Goal: Task Accomplishment & Management: Use online tool/utility

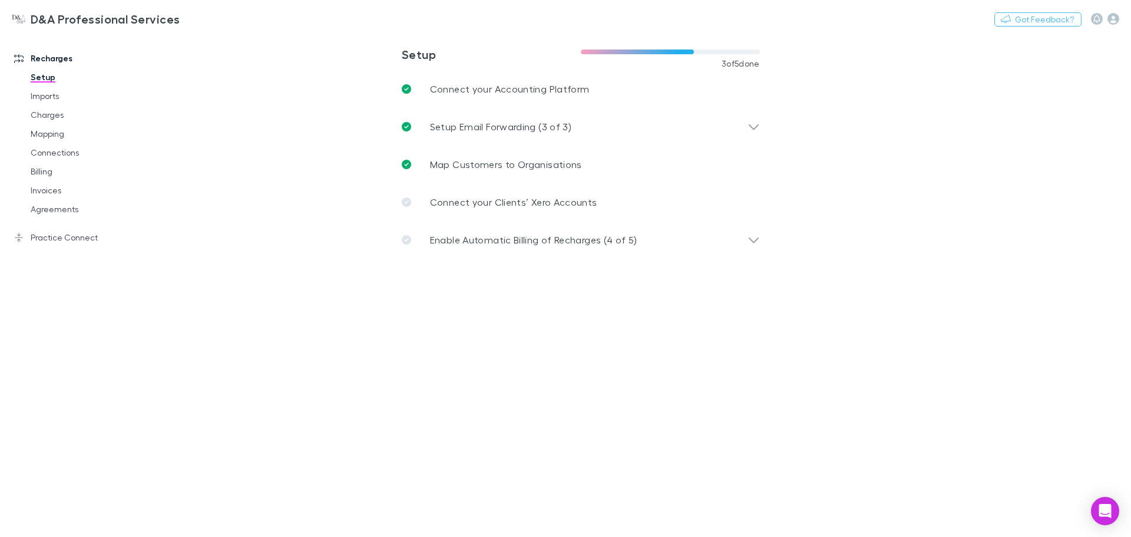
click at [44, 138] on link "Mapping" at bounding box center [89, 133] width 140 height 19
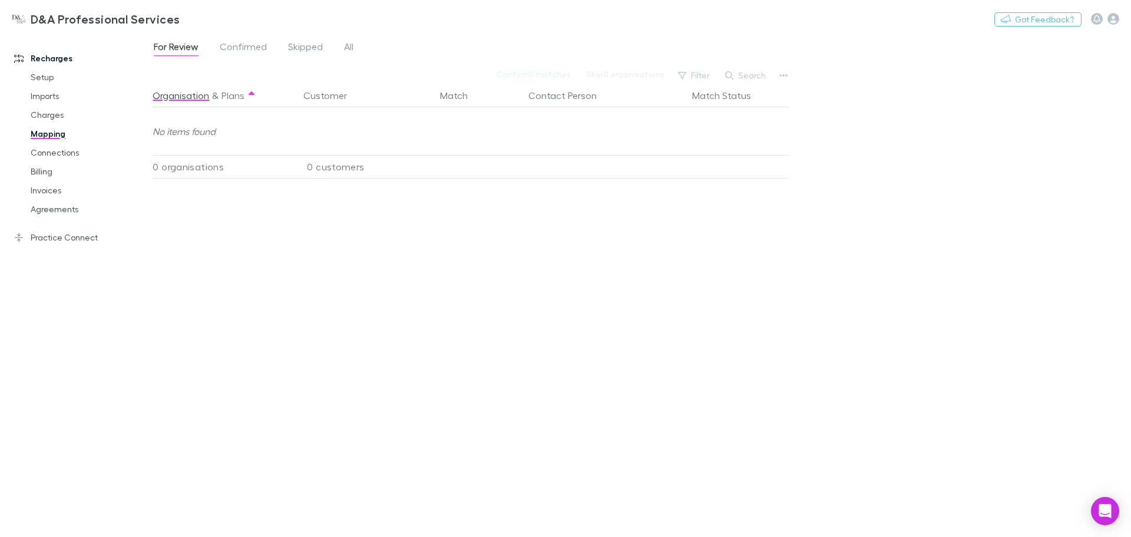
click at [55, 115] on link "Charges" at bounding box center [89, 114] width 140 height 19
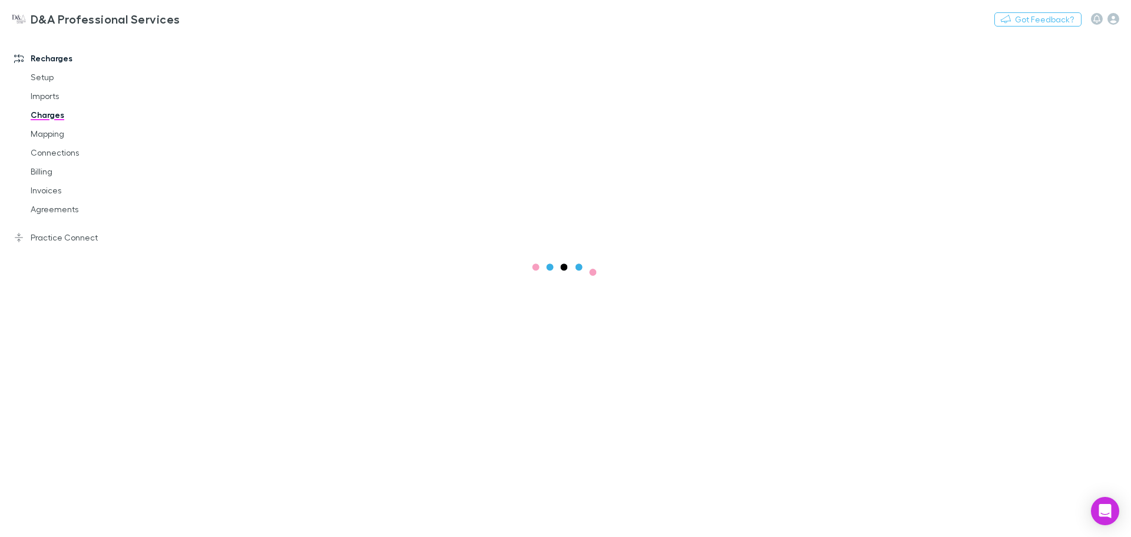
click at [54, 174] on link "Billing" at bounding box center [89, 171] width 140 height 19
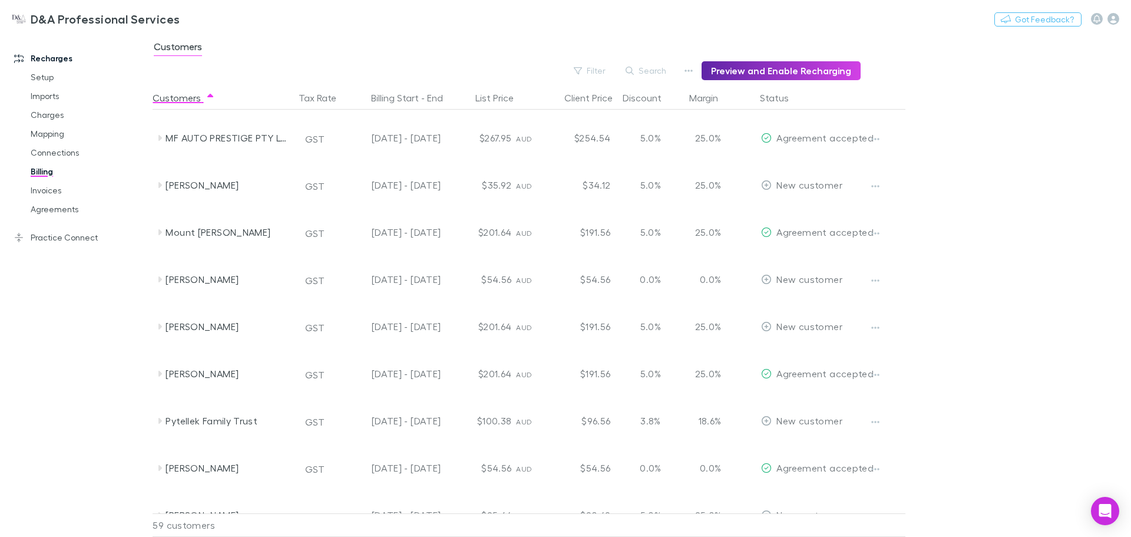
scroll to position [1541, 0]
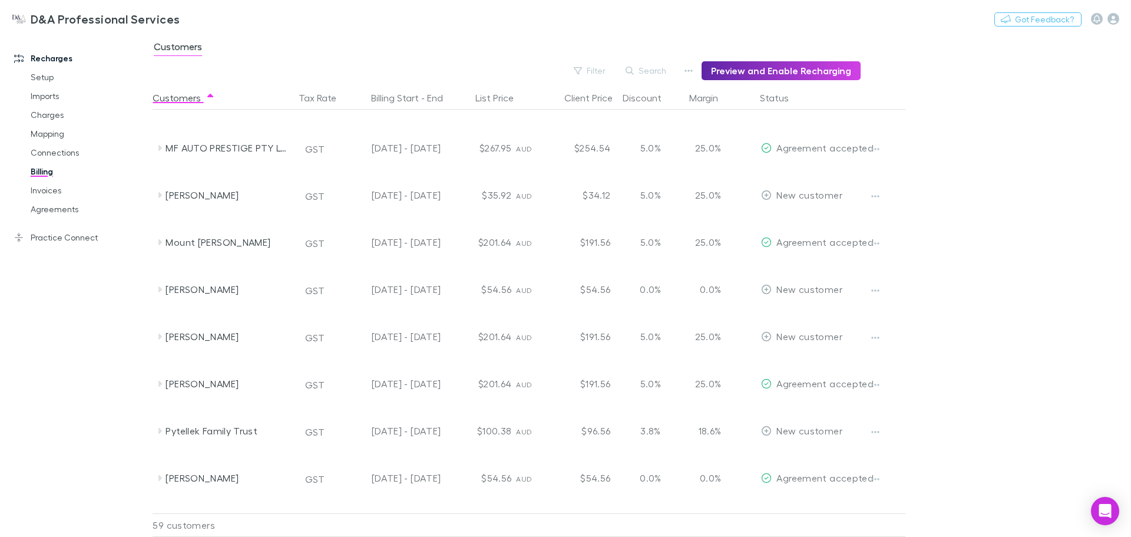
click at [216, 394] on div "[PERSON_NAME]" at bounding box center [228, 383] width 125 height 47
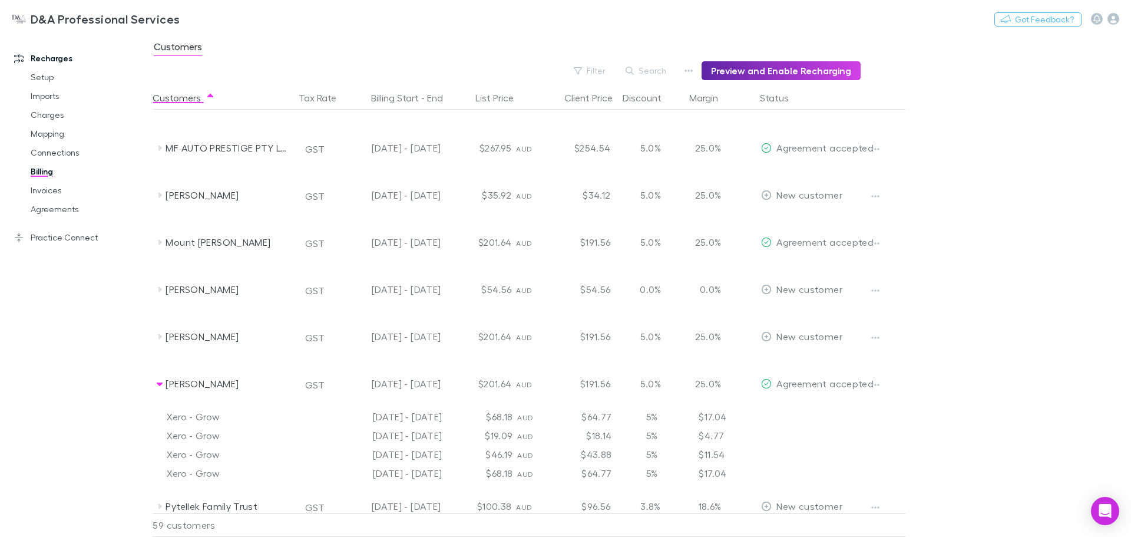
click at [875, 383] on icon "button" at bounding box center [875, 384] width 8 height 9
click at [1000, 381] on div at bounding box center [565, 268] width 1131 height 537
click at [880, 383] on button "button" at bounding box center [875, 384] width 16 height 16
click at [838, 401] on p "Enable Customer" at bounding box center [803, 408] width 162 height 21
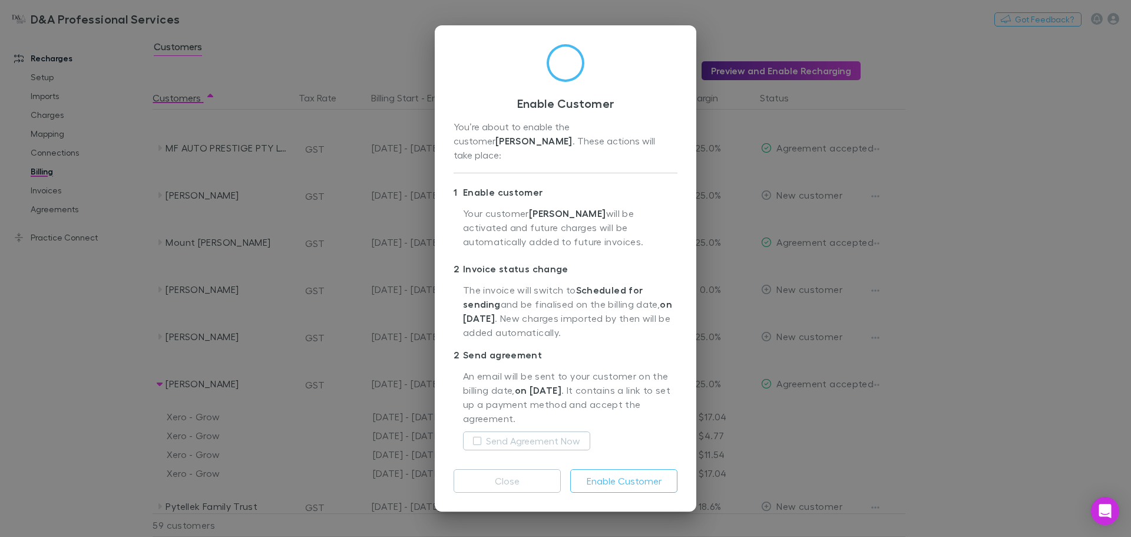
click at [649, 476] on button "Enable Customer" at bounding box center [623, 481] width 107 height 24
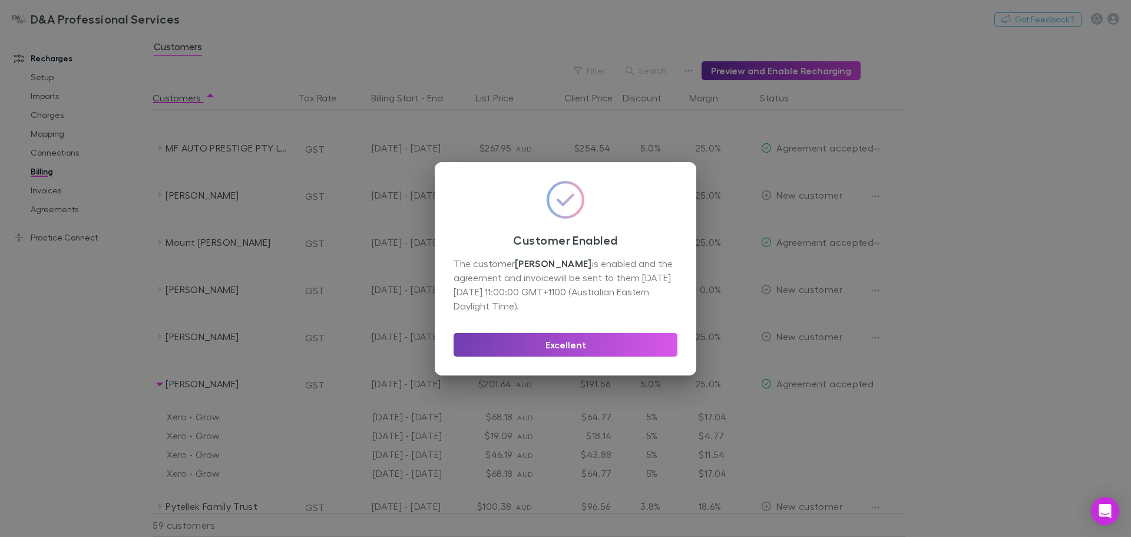
click at [573, 348] on button "Excellent" at bounding box center [566, 345] width 224 height 24
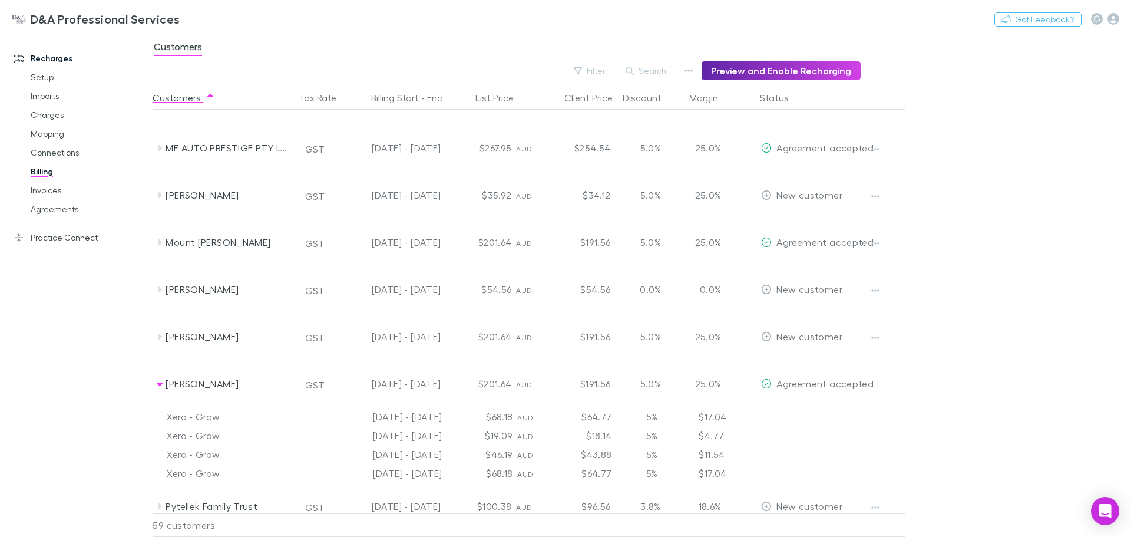
click at [55, 191] on link "Invoices" at bounding box center [89, 190] width 140 height 19
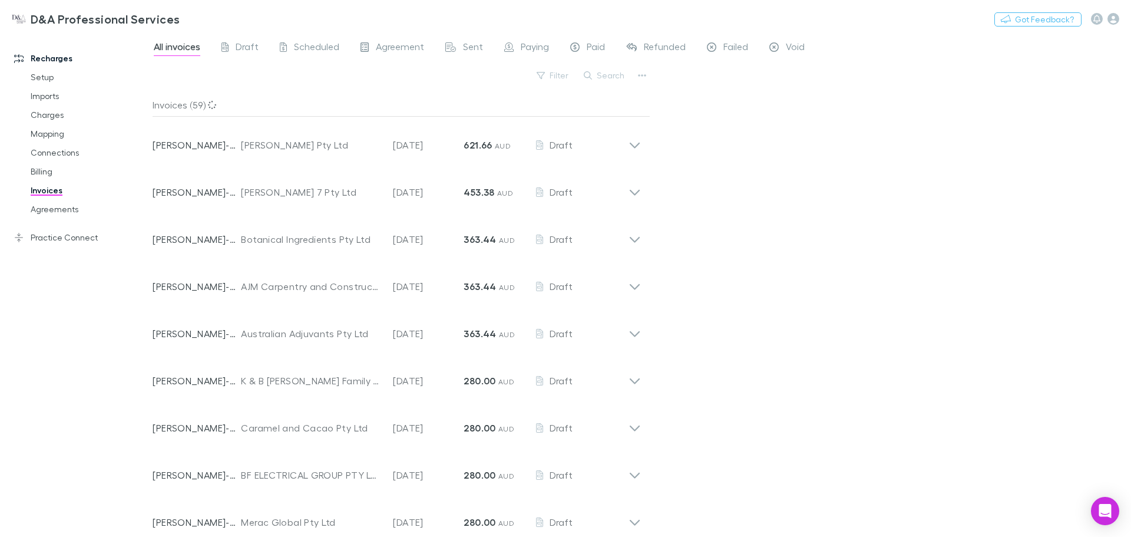
click at [614, 74] on button "Search" at bounding box center [605, 75] width 54 height 14
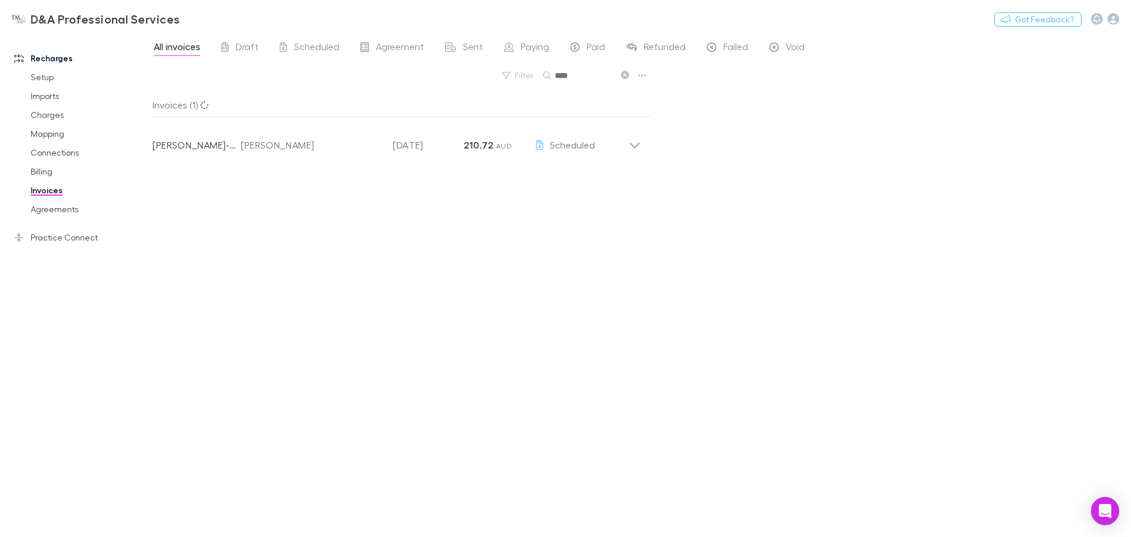
type input "****"
click at [633, 145] on icon at bounding box center [635, 146] width 10 height 6
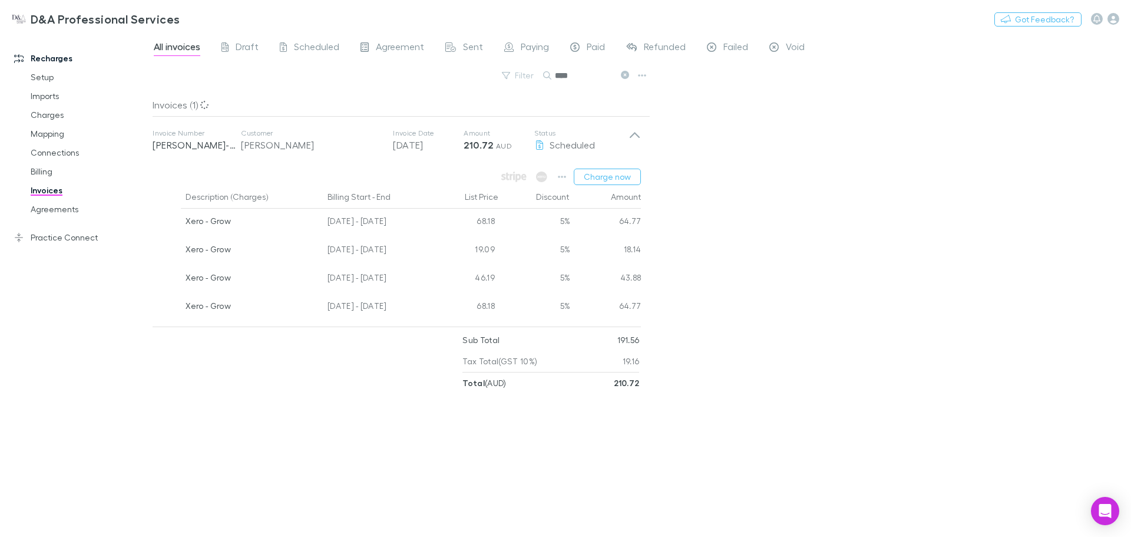
click at [619, 174] on button "Charge now" at bounding box center [607, 177] width 67 height 16
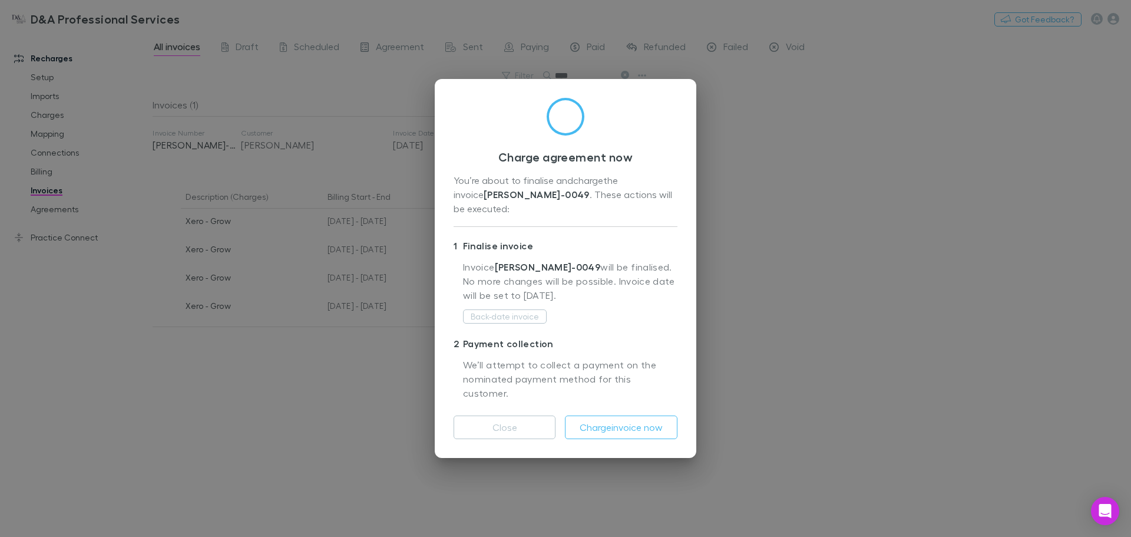
click at [500, 313] on button "Back-date invoice" at bounding box center [505, 316] width 84 height 14
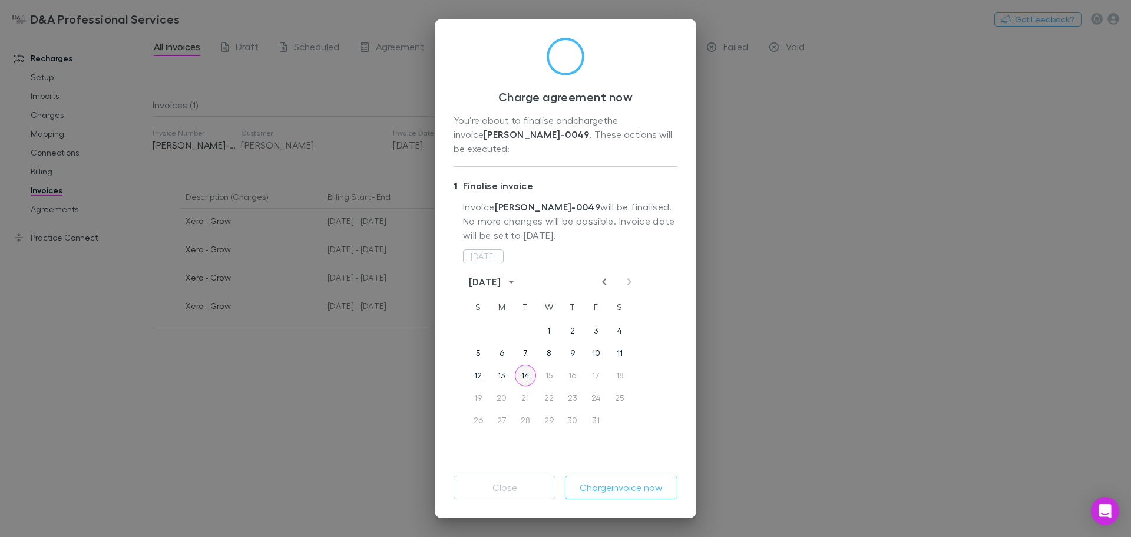
click at [520, 365] on button "14" at bounding box center [525, 375] width 21 height 21
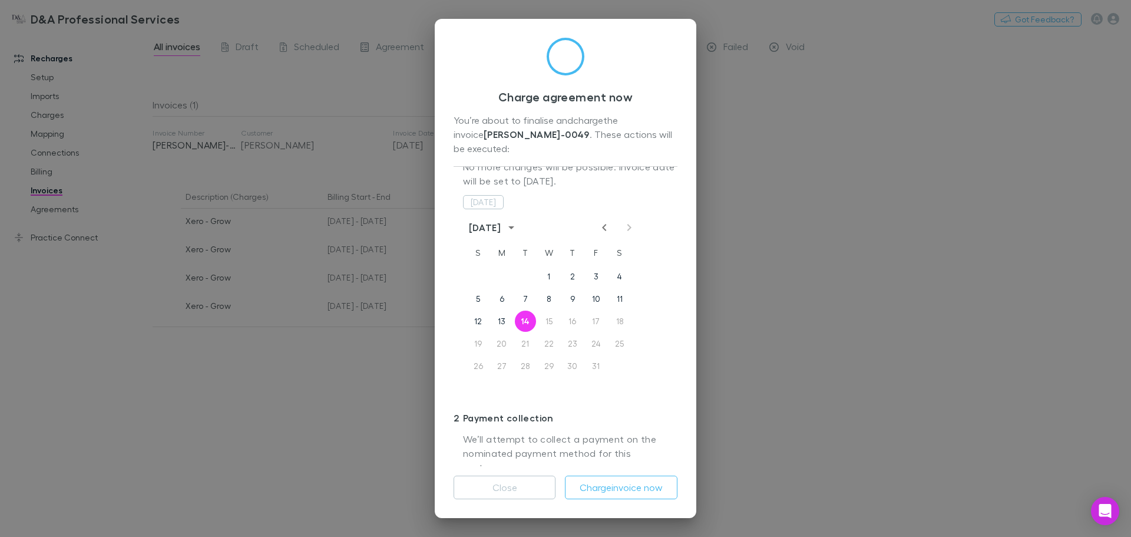
click at [635, 491] on button "Charge invoice now" at bounding box center [621, 487] width 113 height 24
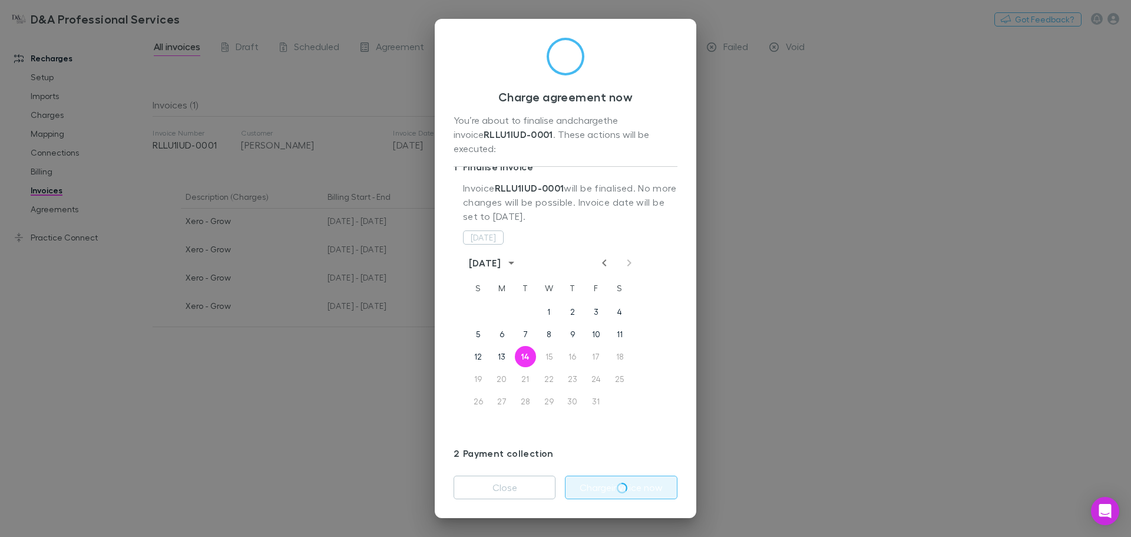
scroll to position [0, 0]
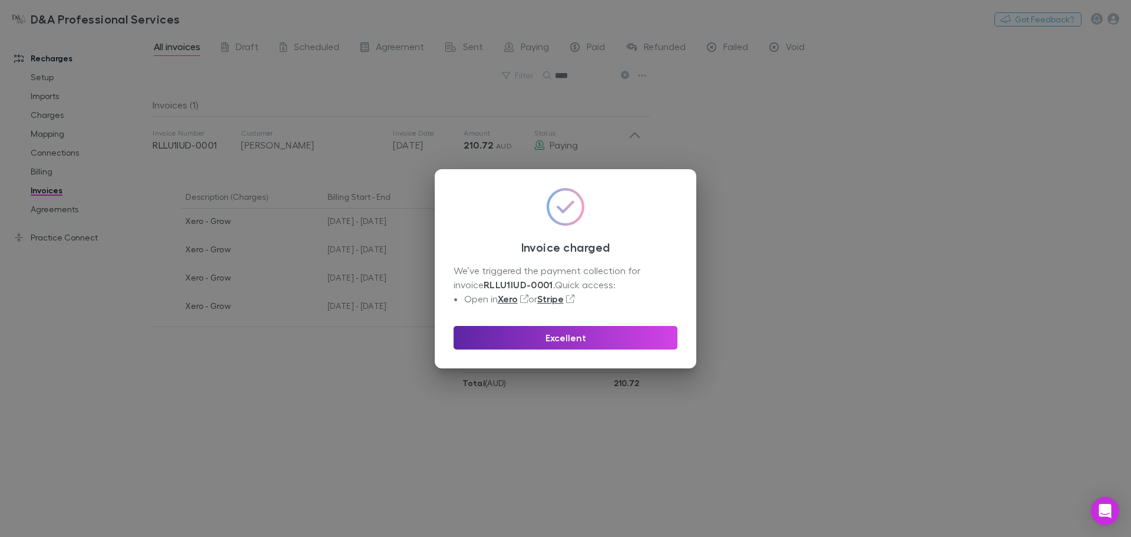
drag, startPoint x: 571, startPoint y: 339, endPoint x: 524, endPoint y: 303, distance: 58.8
click at [528, 306] on div "Invoice charged We’ve triggered the payment collection for invoice RLLU1IUD-000…" at bounding box center [566, 268] width 262 height 199
click at [510, 295] on link "Xero" at bounding box center [508, 299] width 20 height 12
click at [518, 301] on link "Xero" at bounding box center [508, 299] width 20 height 12
click at [883, 280] on div "Invoice charged We’ve triggered the payment collection for invoice RLLU1IUD-000…" at bounding box center [565, 268] width 1131 height 537
